Goal: Navigation & Orientation: Find specific page/section

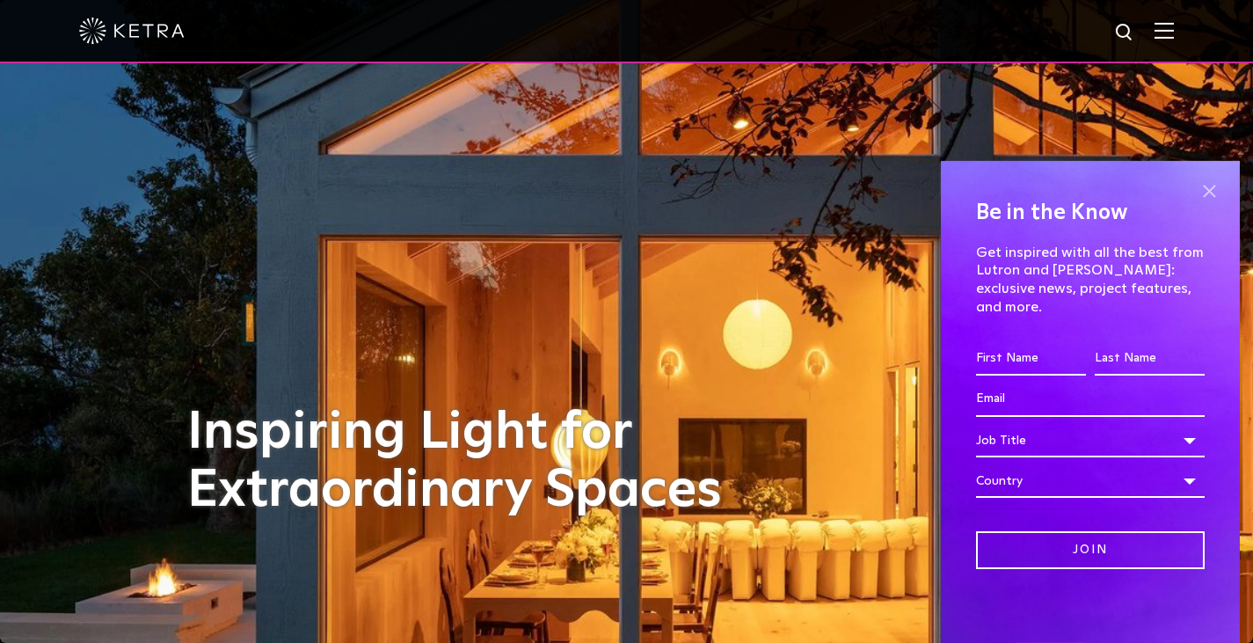
click at [1209, 199] on span at bounding box center [1209, 191] width 26 height 26
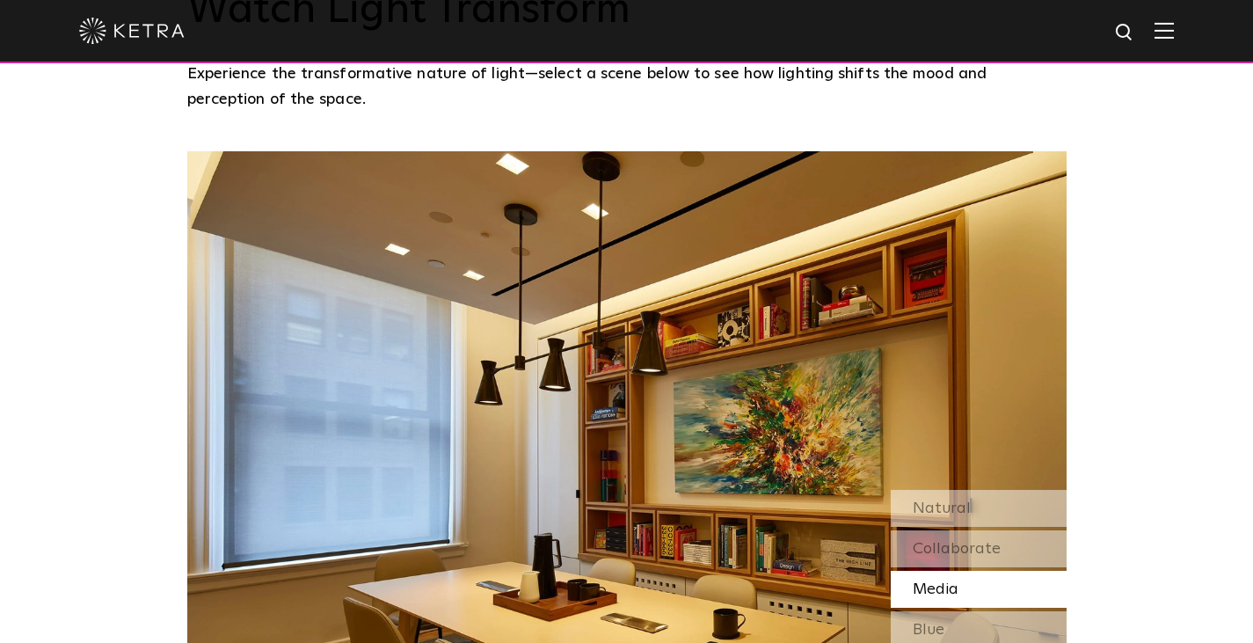
scroll to position [1495, 0]
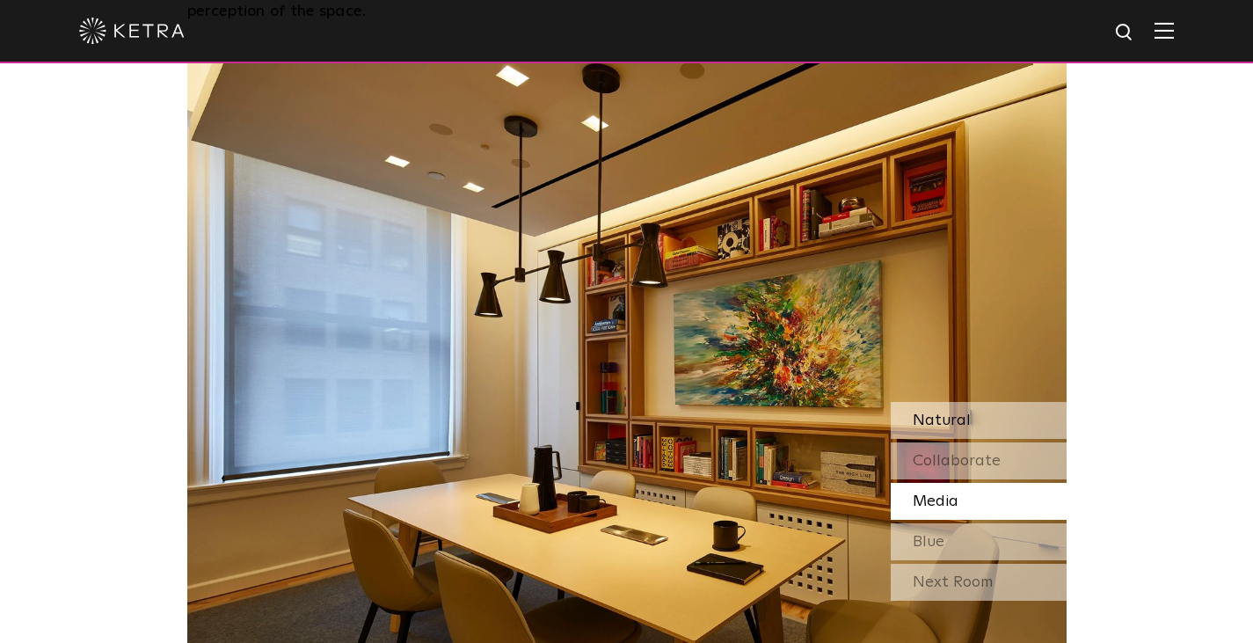
click at [927, 412] on span "Natural" at bounding box center [942, 420] width 58 height 16
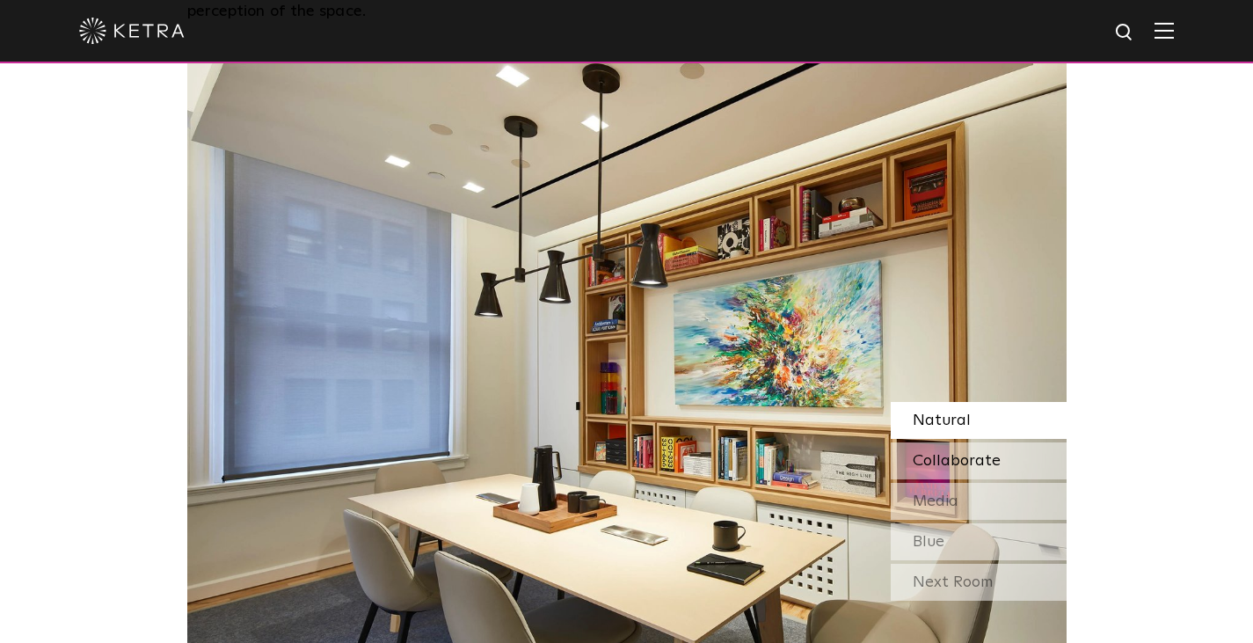
click at [932, 453] on span "Collaborate" at bounding box center [957, 461] width 88 height 16
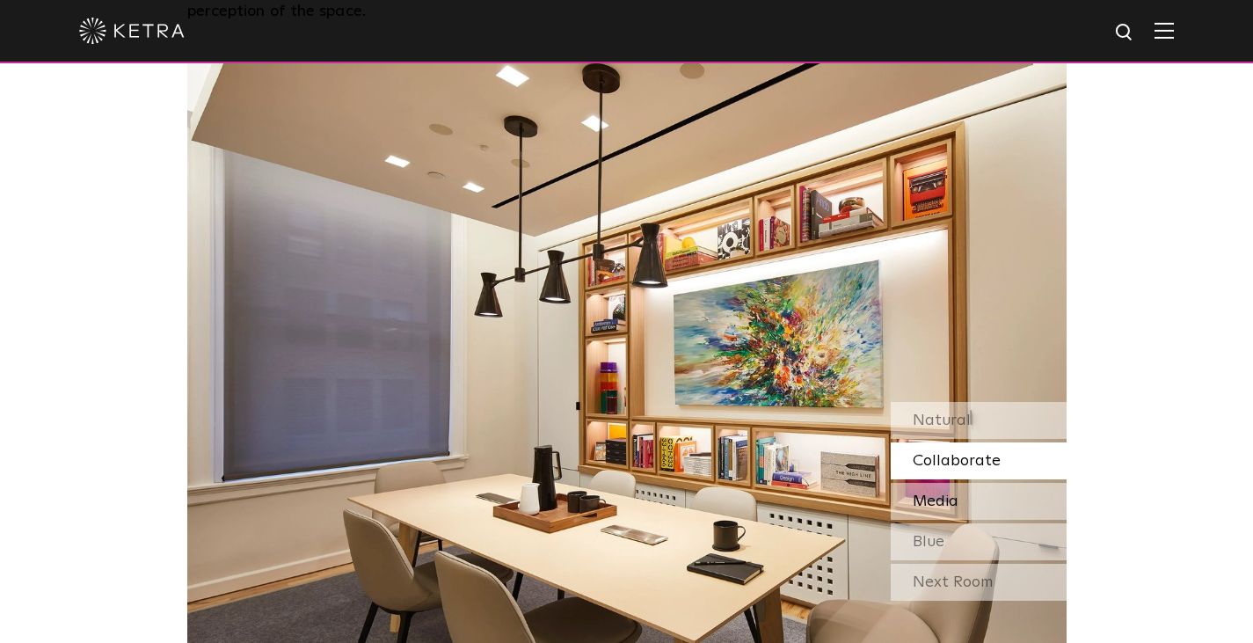
click at [932, 493] on span "Media" at bounding box center [936, 501] width 46 height 16
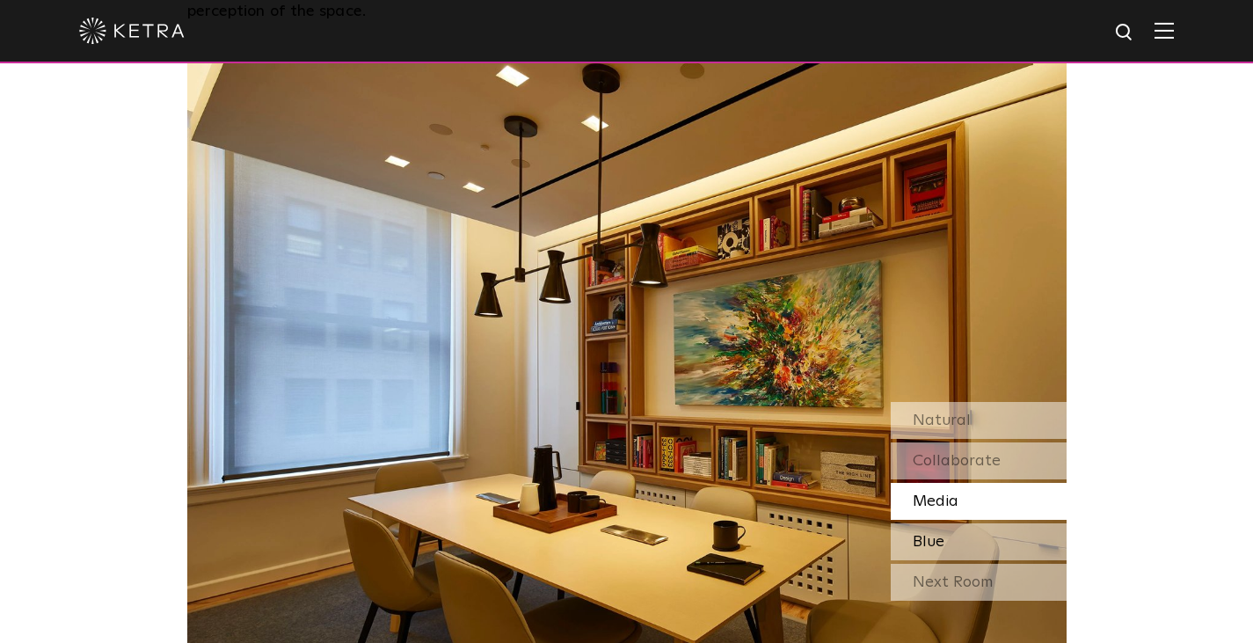
click at [923, 534] on span "Blue" at bounding box center [929, 542] width 32 height 16
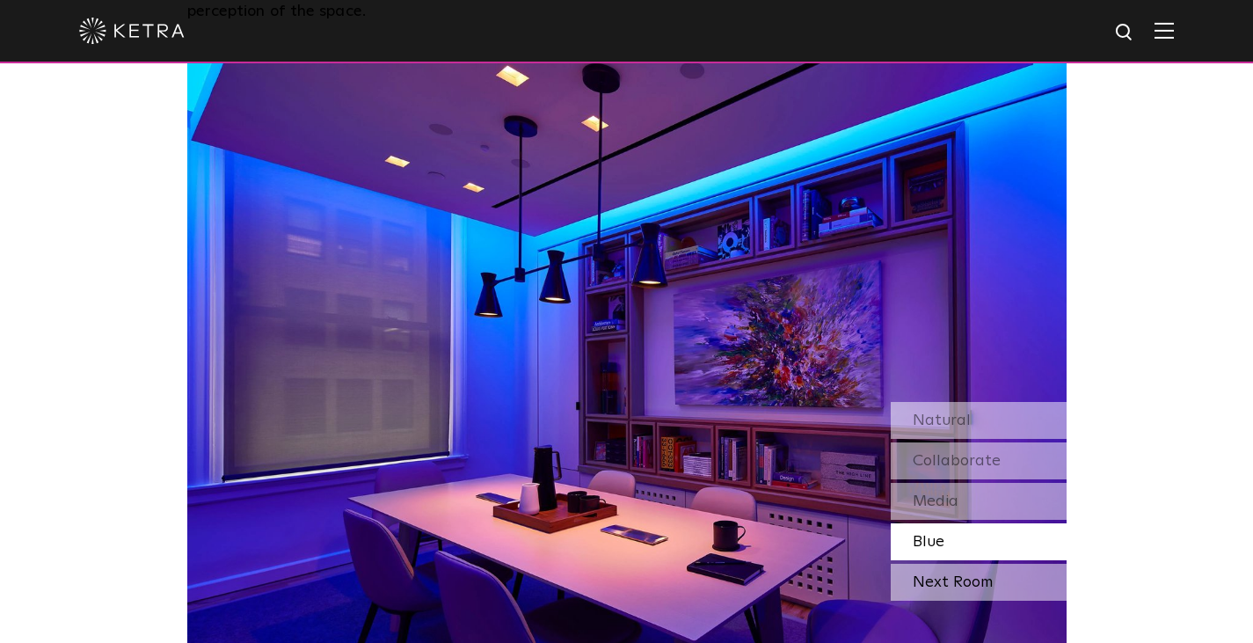
click at [928, 564] on div "Next Room" at bounding box center [979, 582] width 176 height 37
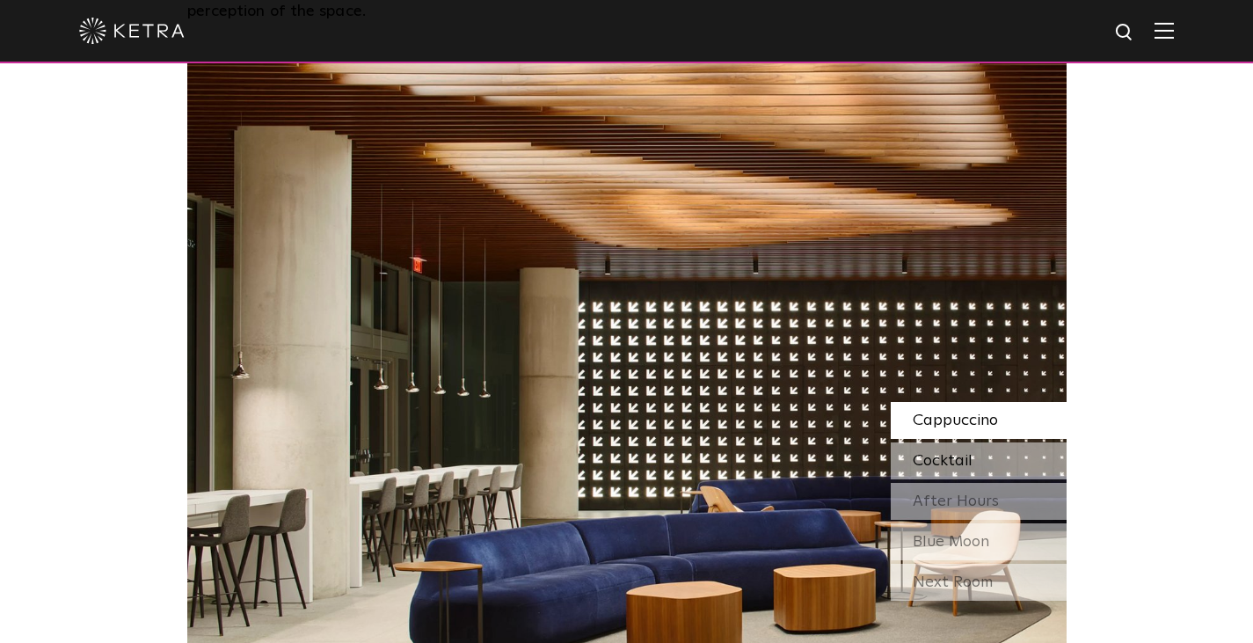
click at [935, 453] on span "Cocktail" at bounding box center [943, 461] width 60 height 16
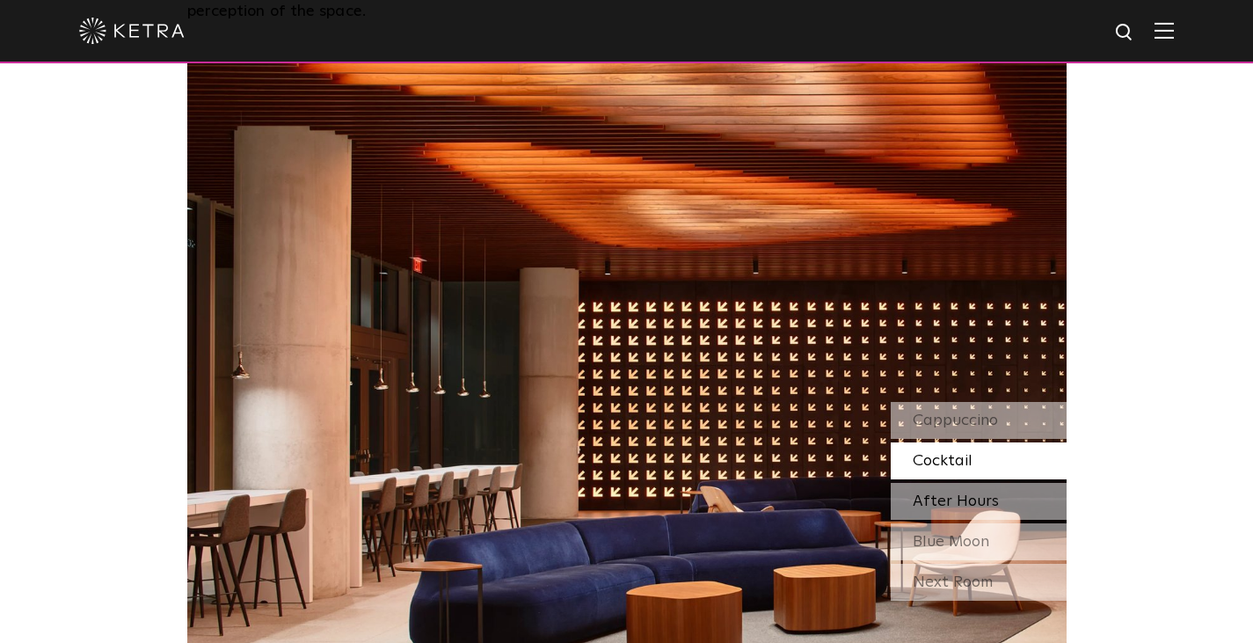
click at [929, 493] on span "After Hours" at bounding box center [956, 501] width 86 height 16
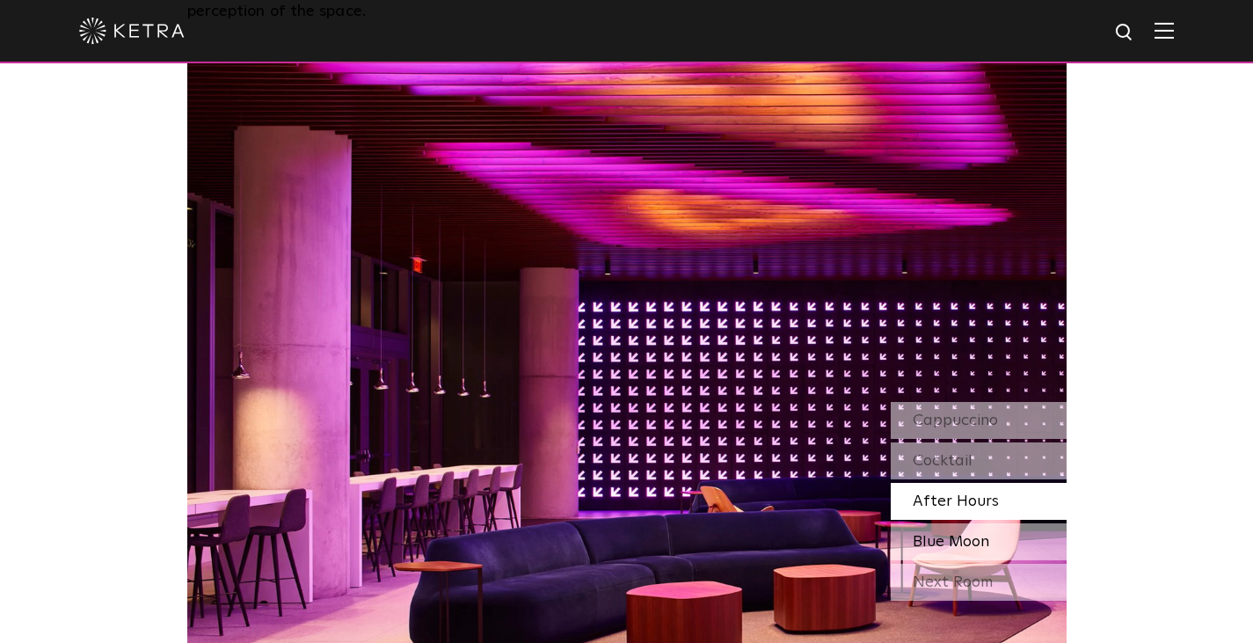
click at [926, 534] on span "Blue Moon" at bounding box center [951, 542] width 76 height 16
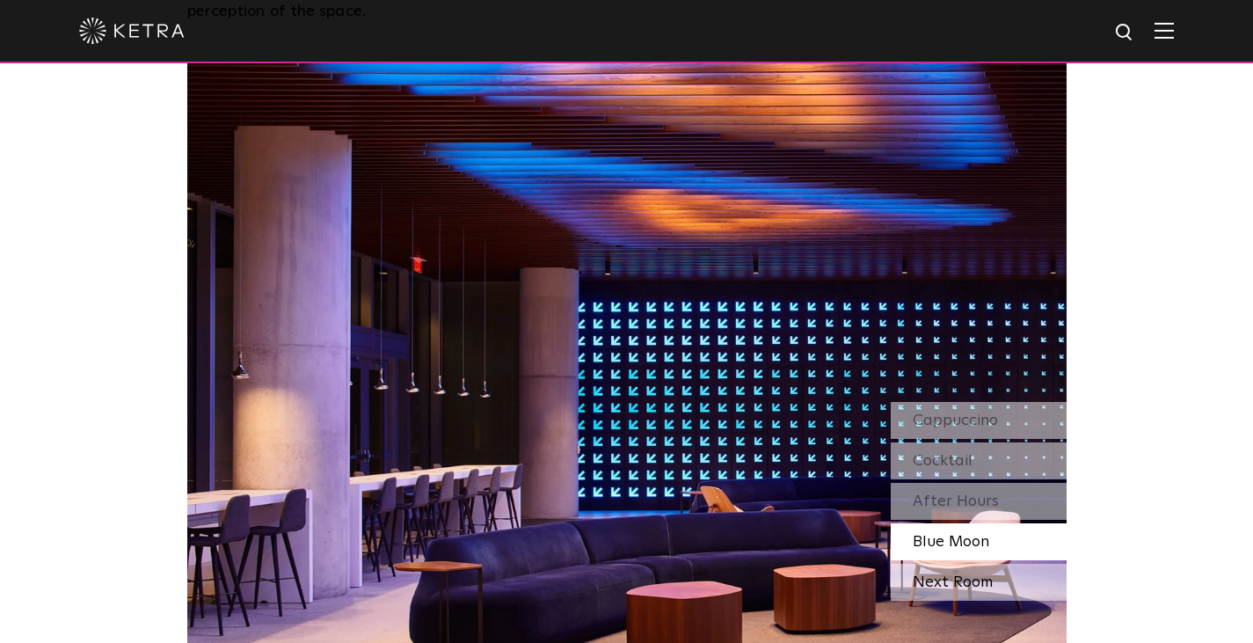
click at [928, 564] on div "Next Room" at bounding box center [979, 582] width 176 height 37
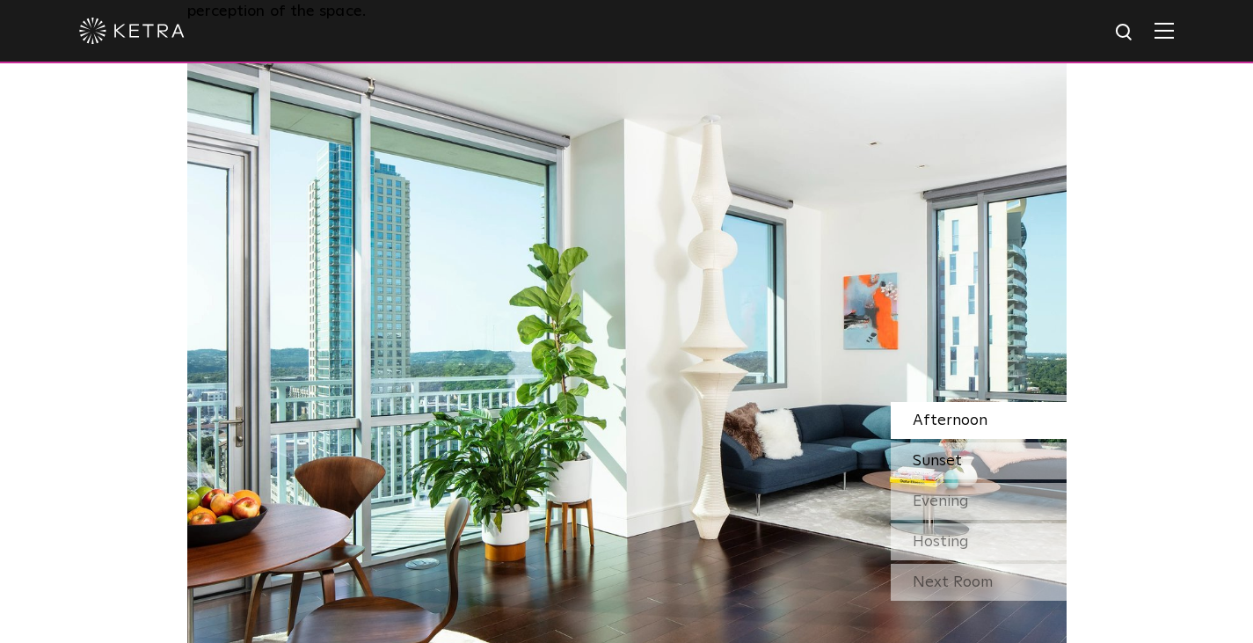
click at [923, 453] on span "Sunset" at bounding box center [937, 461] width 49 height 16
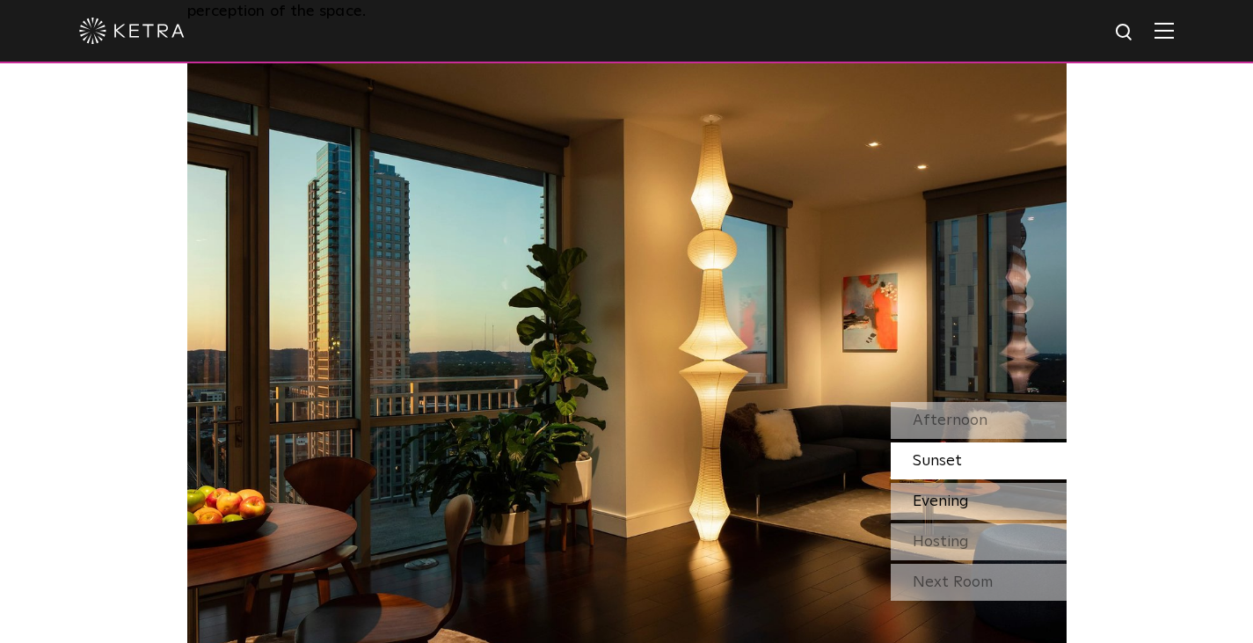
click at [925, 493] on span "Evening" at bounding box center [941, 501] width 56 height 16
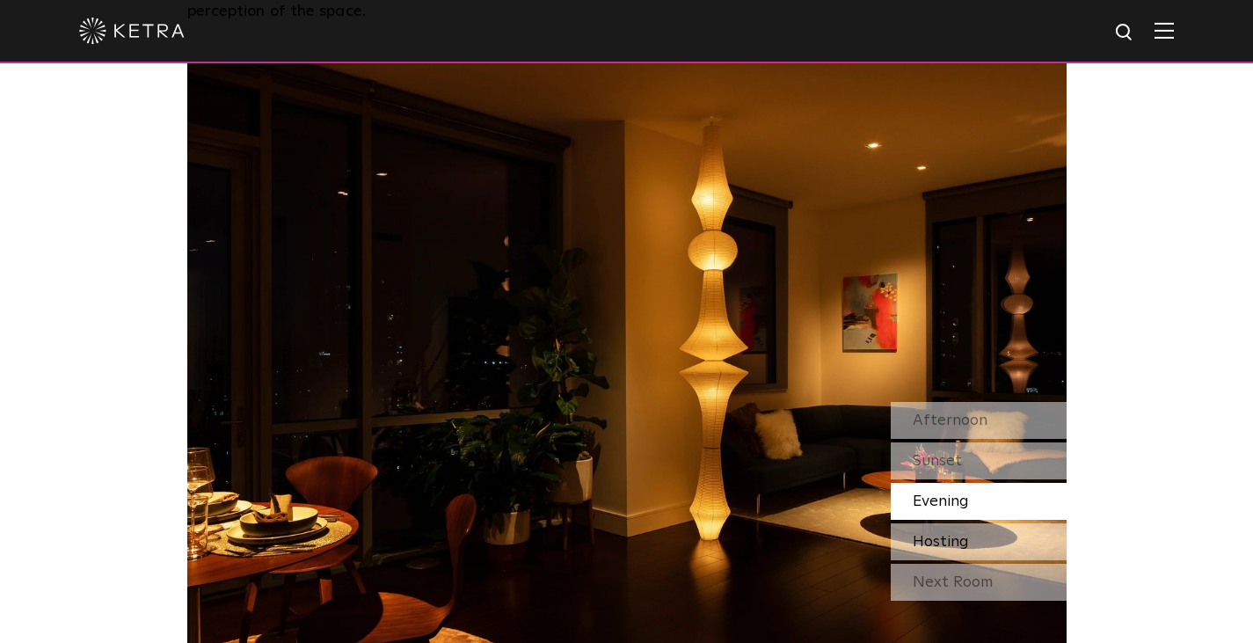
click at [923, 534] on span "Hosting" at bounding box center [941, 542] width 56 height 16
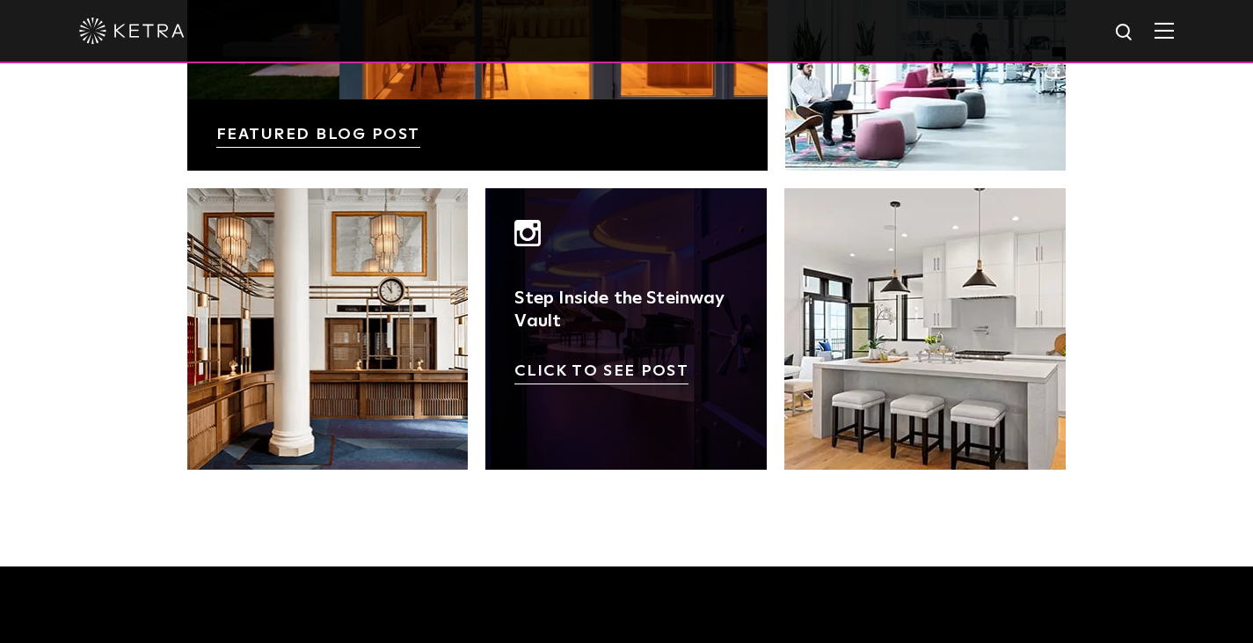
scroll to position [3170, 0]
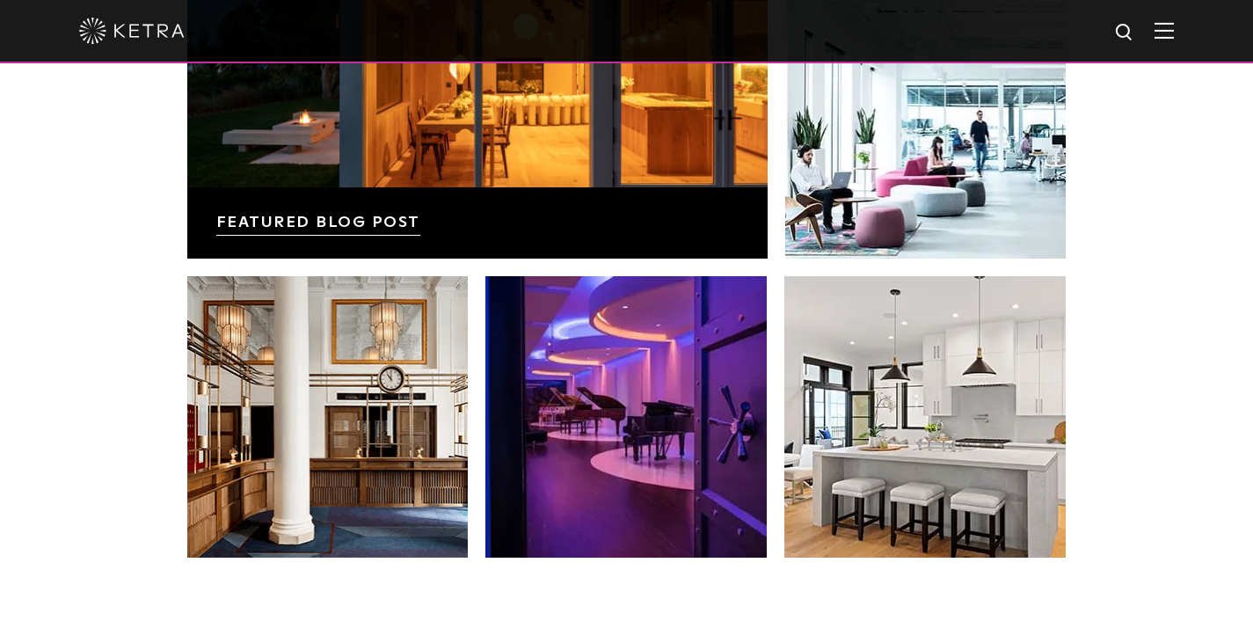
click at [1163, 29] on div at bounding box center [626, 31] width 1095 height 62
click at [1174, 35] on img at bounding box center [1163, 30] width 19 height 17
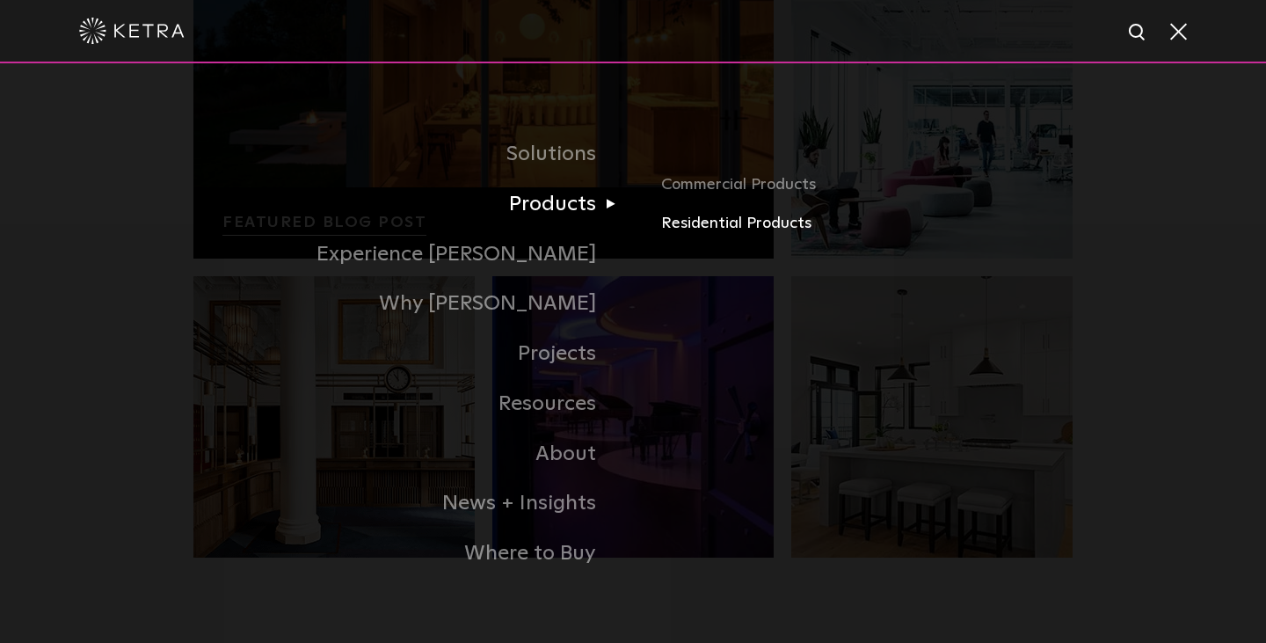
click at [745, 227] on link "Residential Products" at bounding box center [866, 223] width 411 height 25
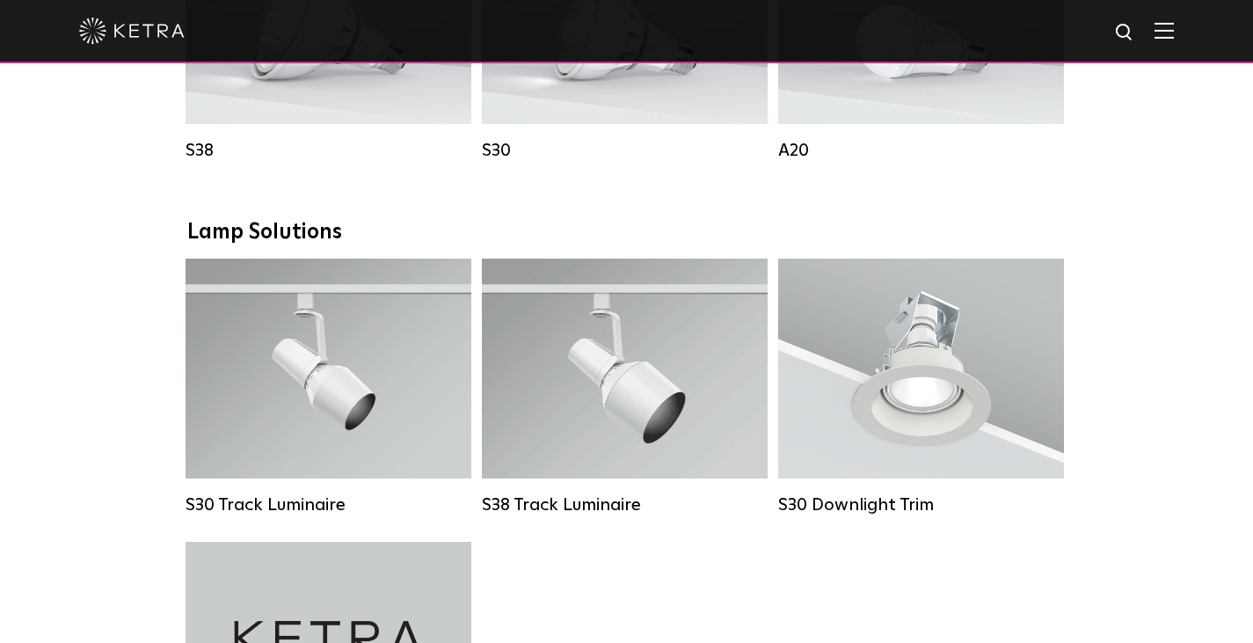
scroll to position [1319, 0]
